Goal: Register for event/course

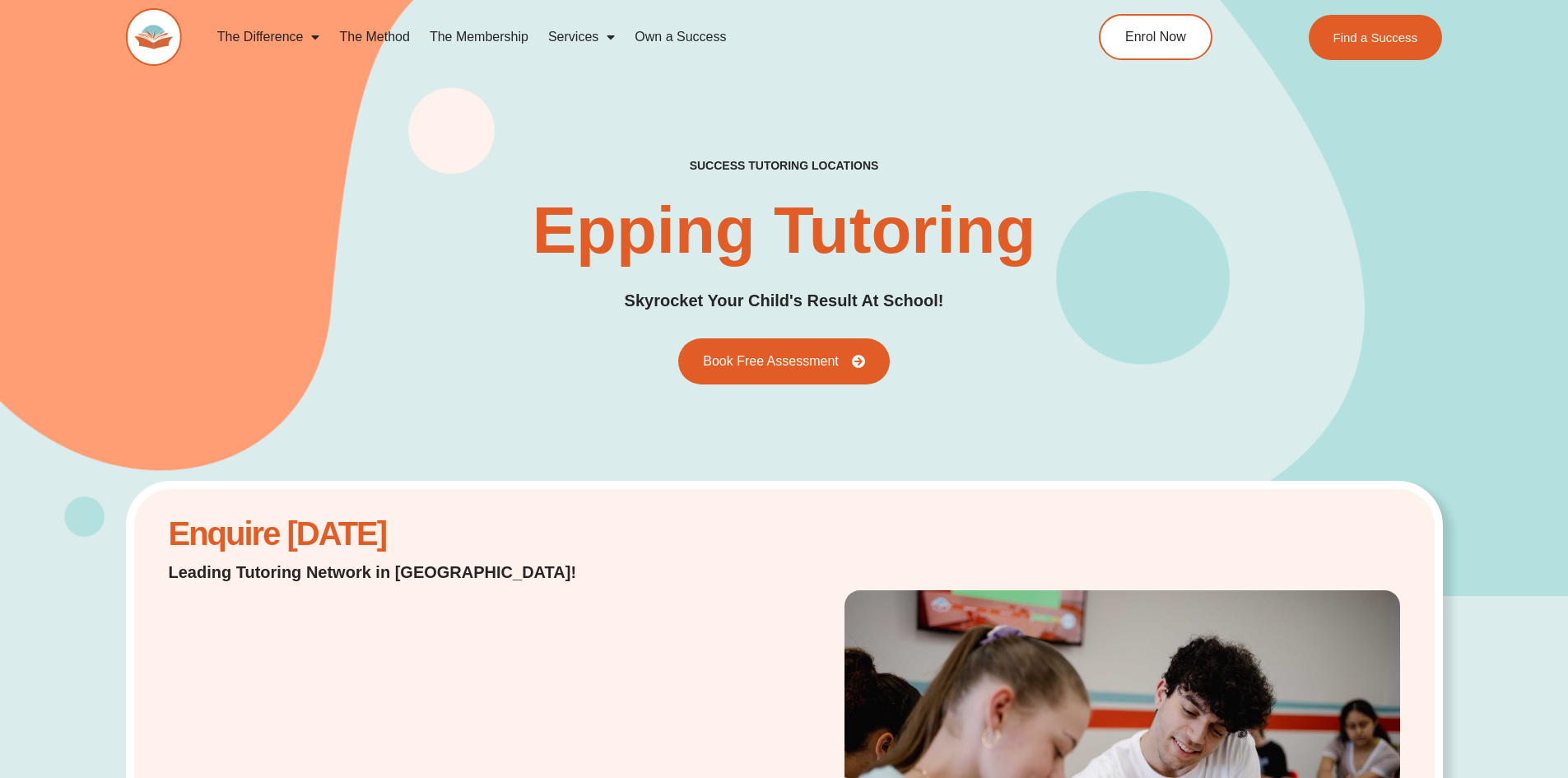
click at [374, 42] on link "The Method" at bounding box center [374, 37] width 90 height 37
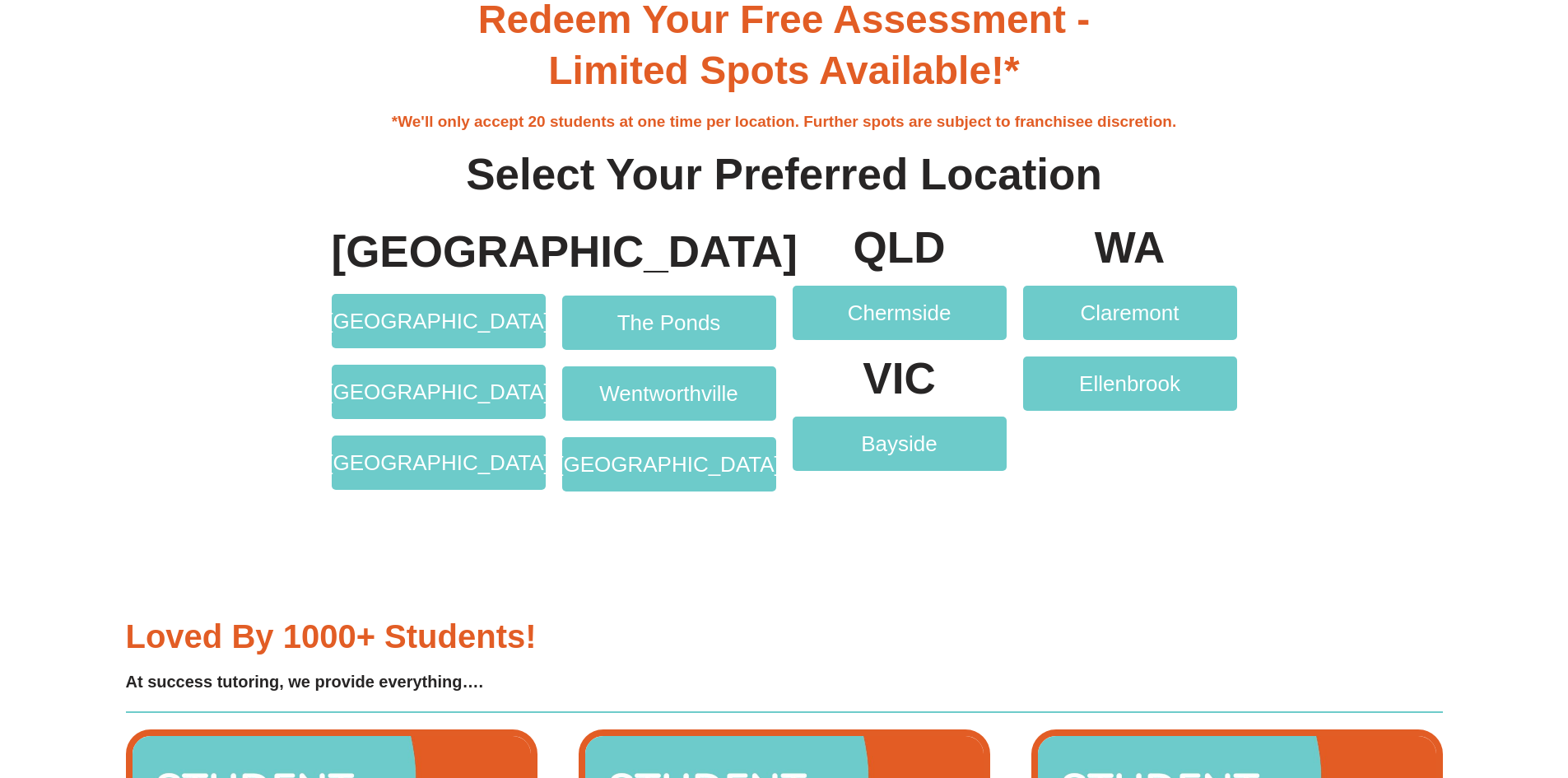
scroll to position [3371, 0]
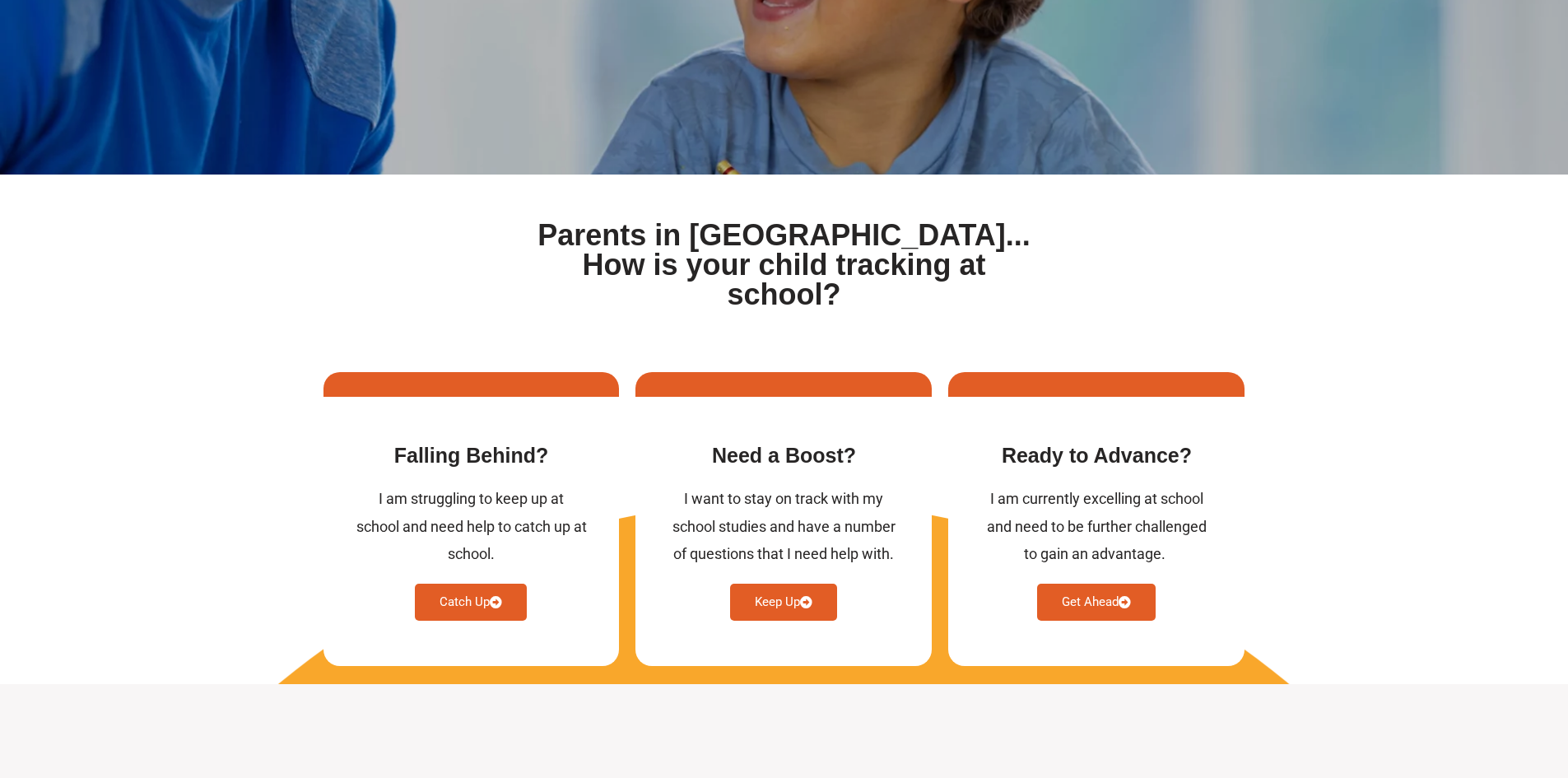
scroll to position [494, 0]
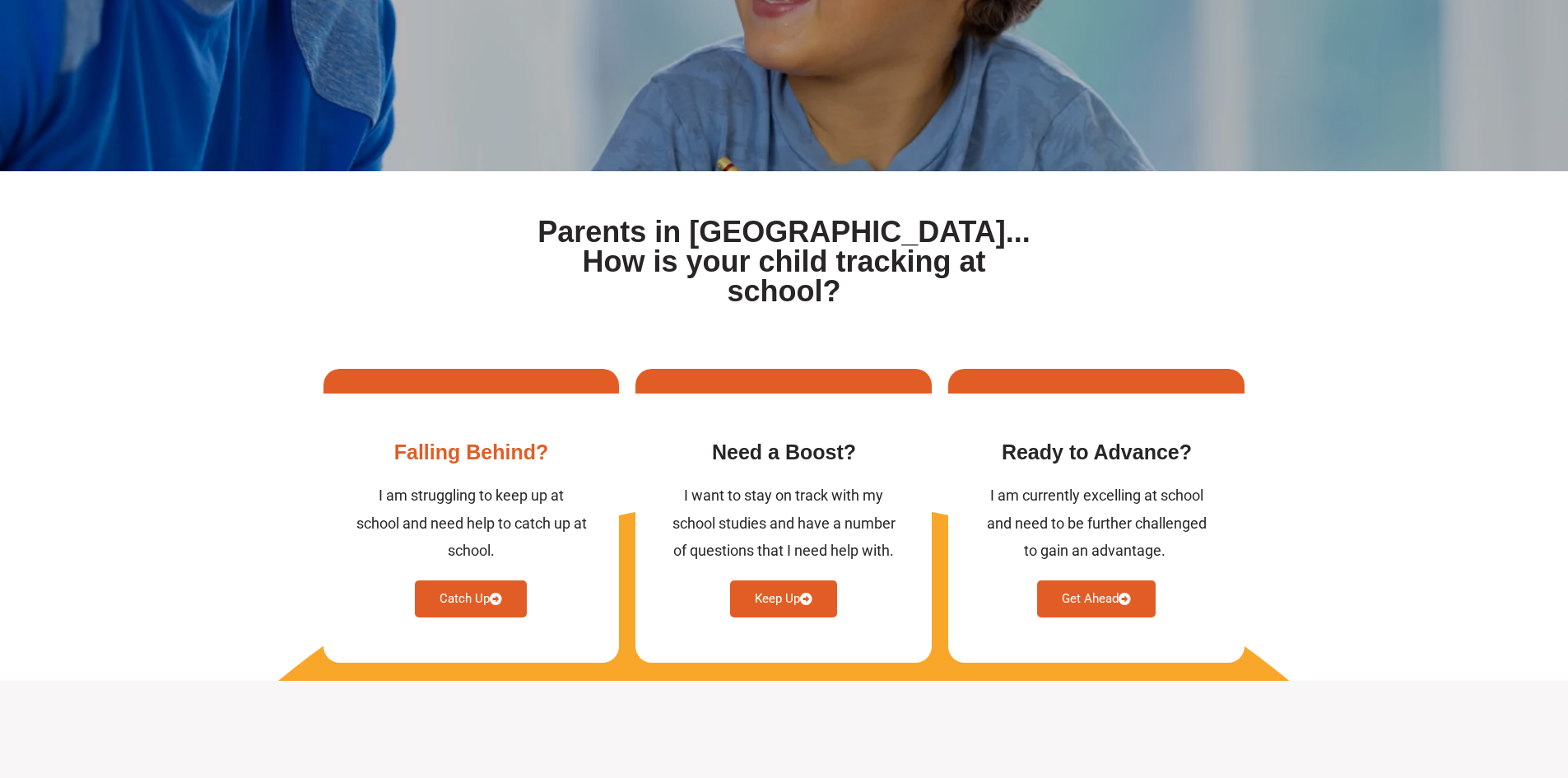
click at [483, 580] on link "Catch Up" at bounding box center [471, 598] width 112 height 37
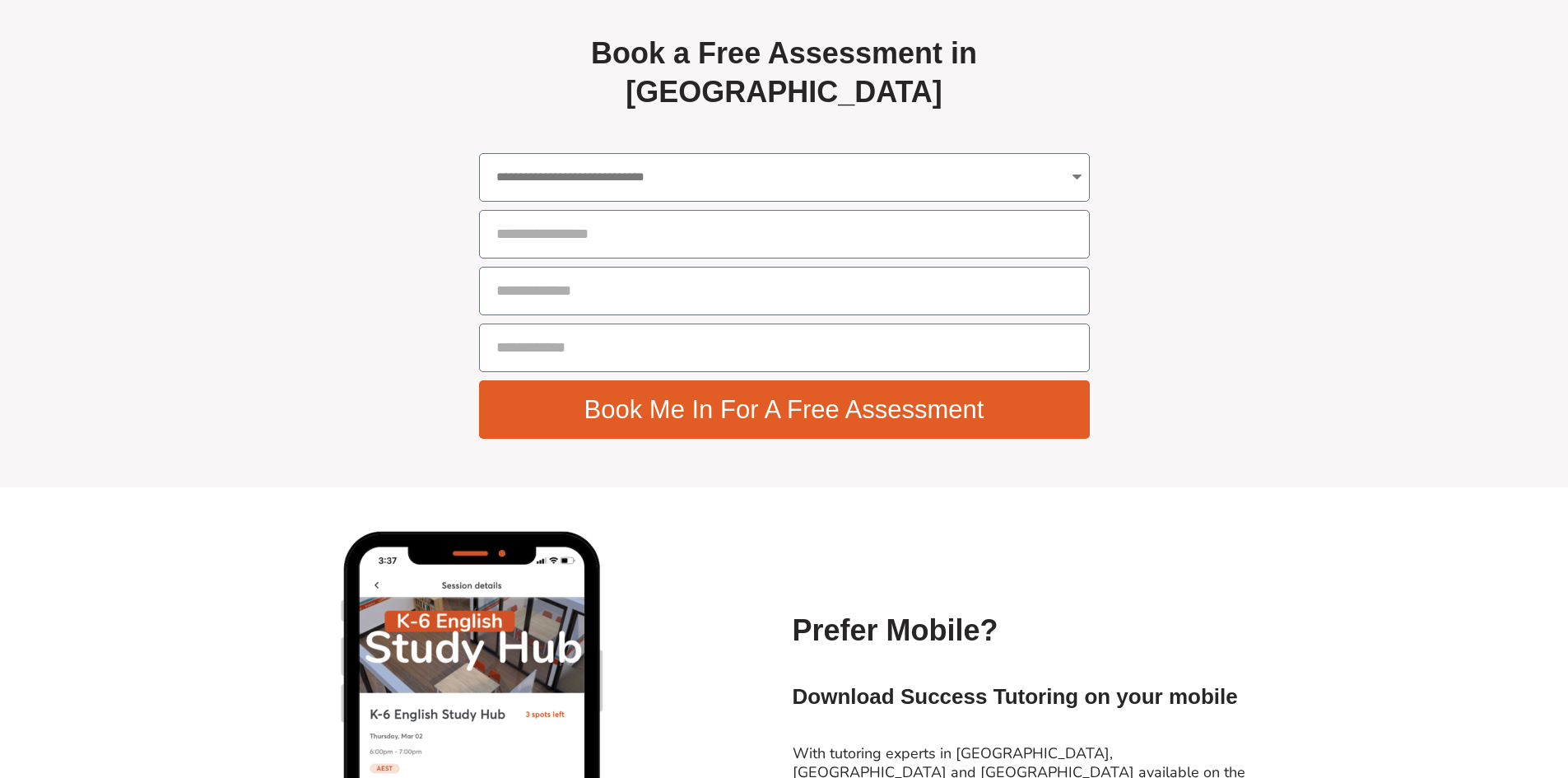
scroll to position [5899, 0]
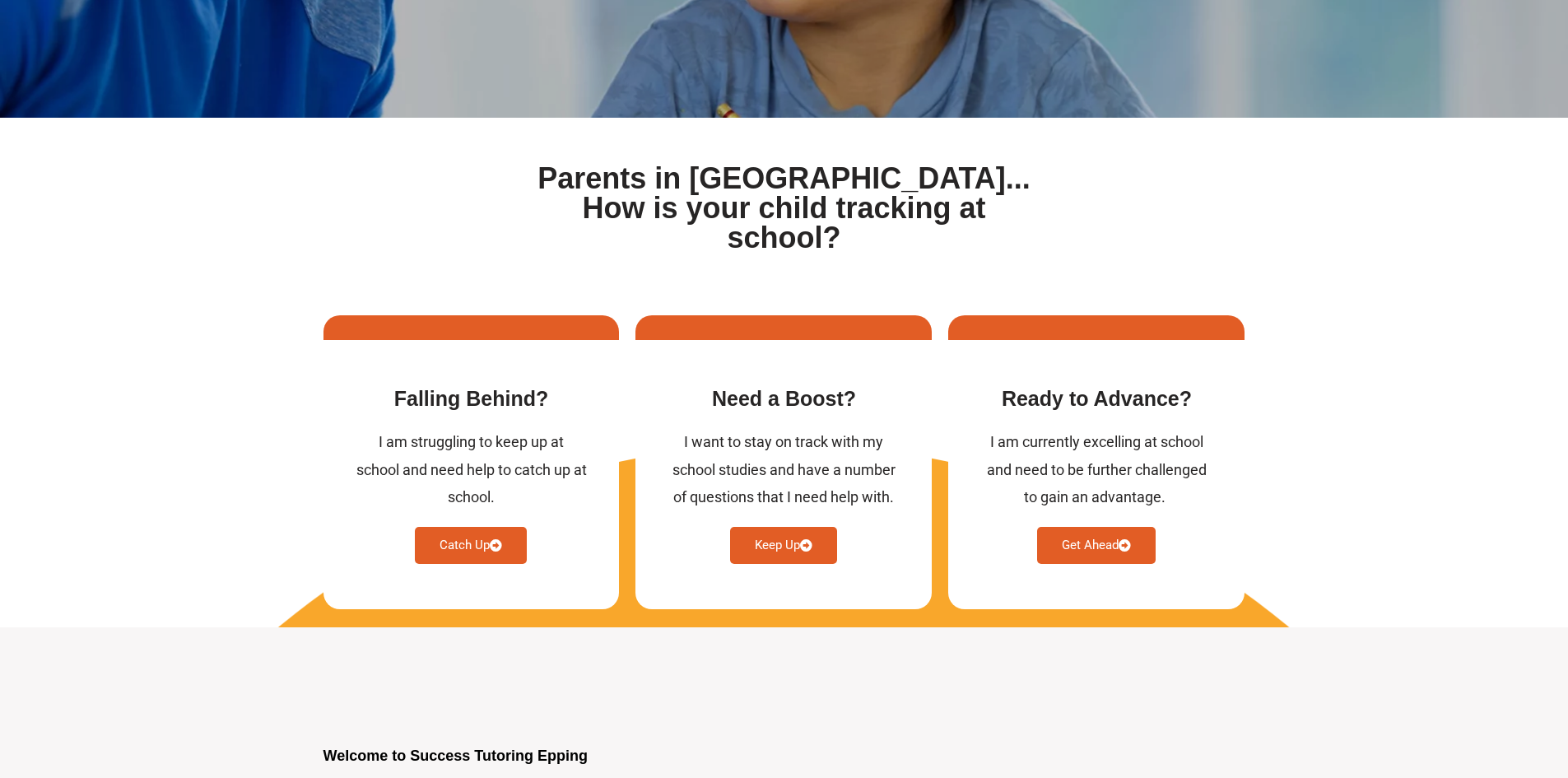
scroll to position [494, 0]
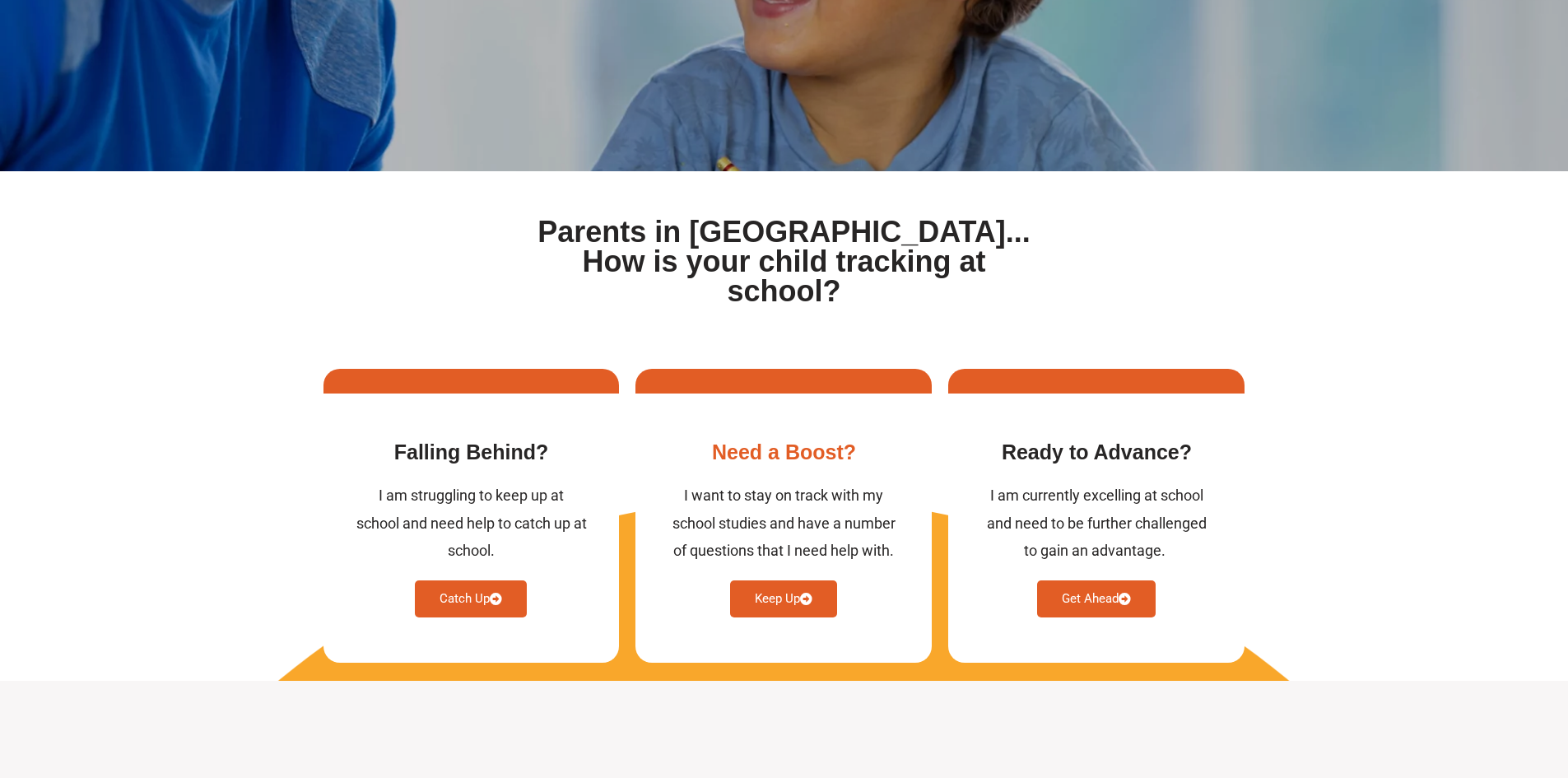
click at [799, 580] on link "Keep Up" at bounding box center [783, 598] width 107 height 37
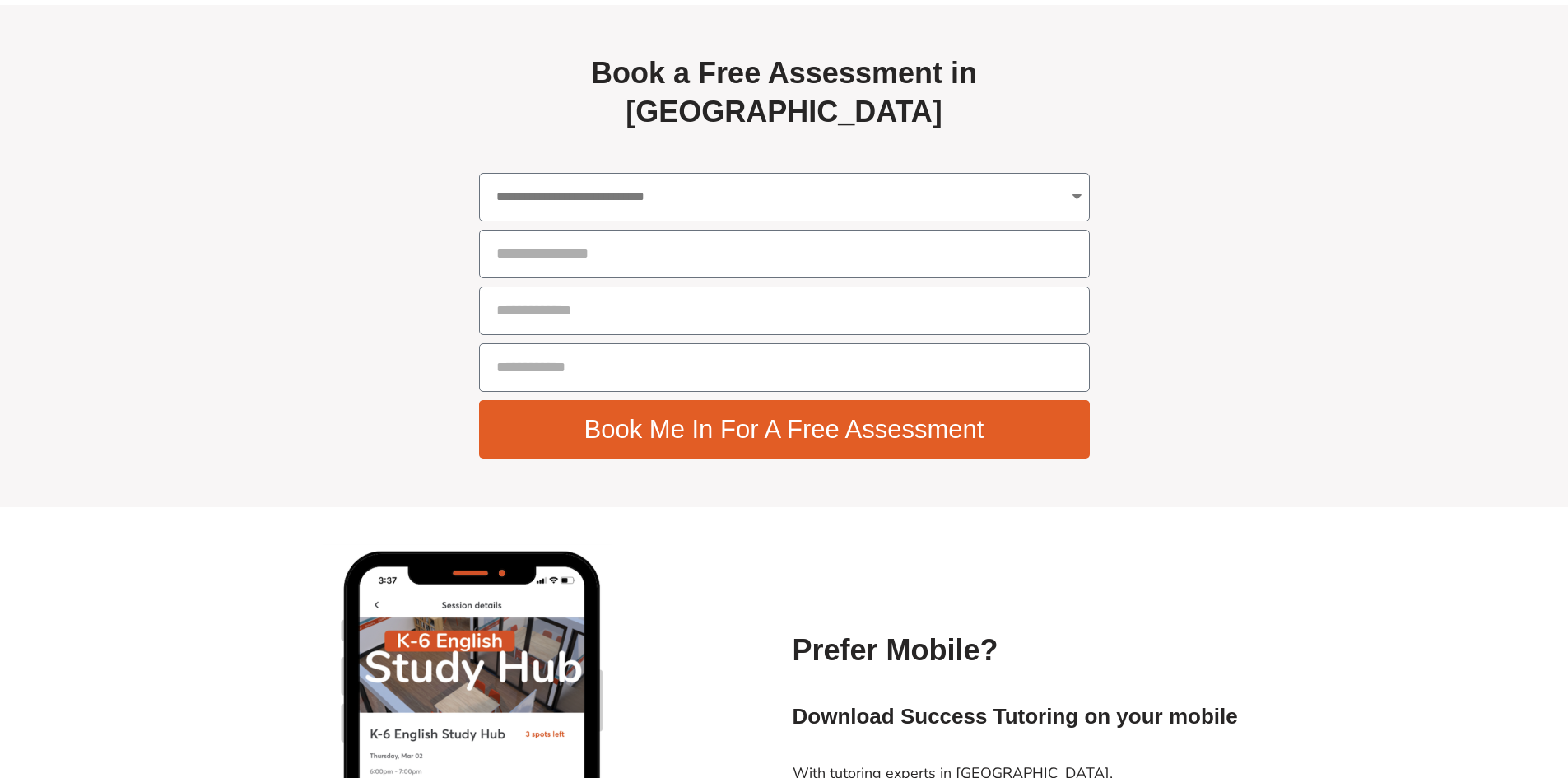
scroll to position [5818, 0]
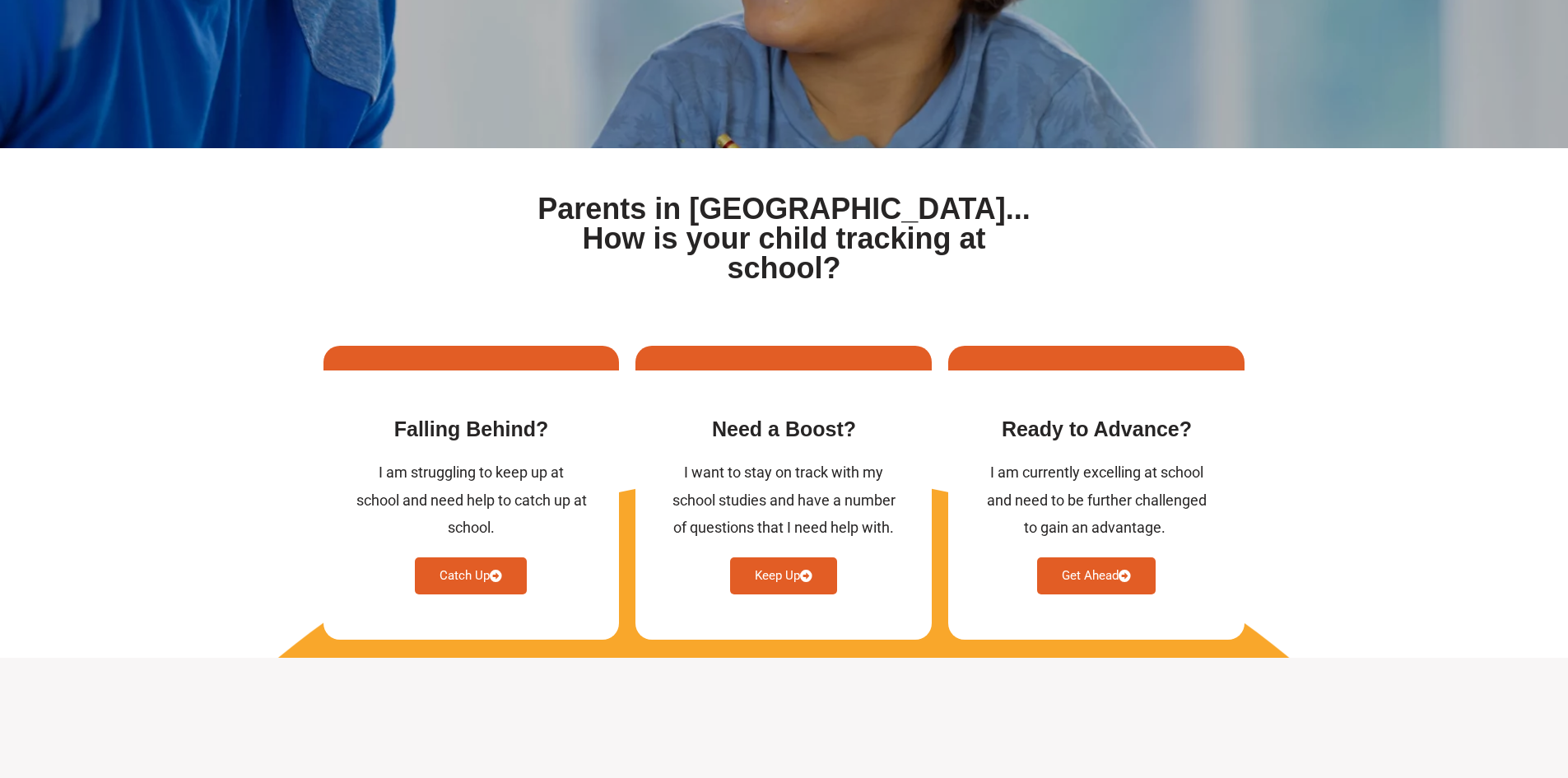
scroll to position [494, 0]
